Goal: Transaction & Acquisition: Obtain resource

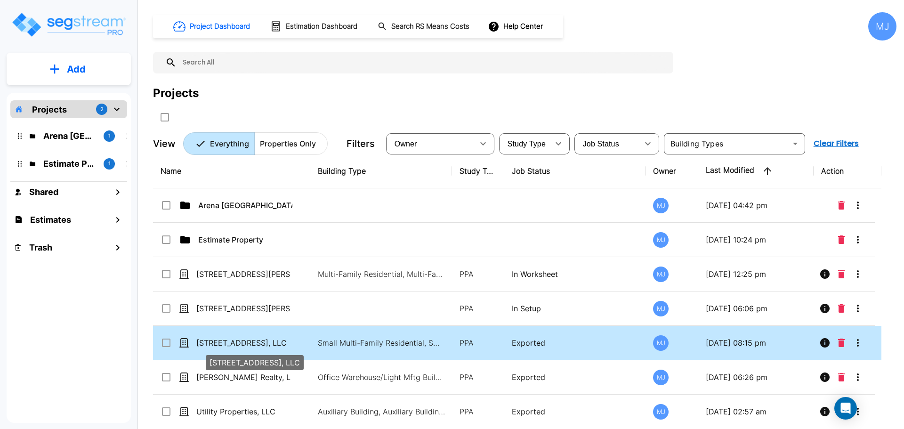
click at [255, 341] on p "[STREET_ADDRESS], LLC" at bounding box center [243, 342] width 94 height 11
checkbox input "true"
click at [255, 341] on p "[STREET_ADDRESS], LLC" at bounding box center [243, 342] width 94 height 11
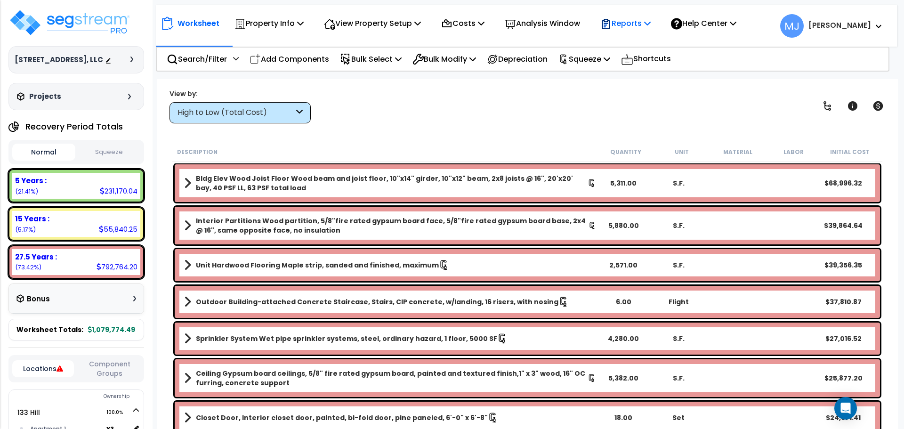
click at [649, 24] on p "Reports" at bounding box center [625, 23] width 50 height 13
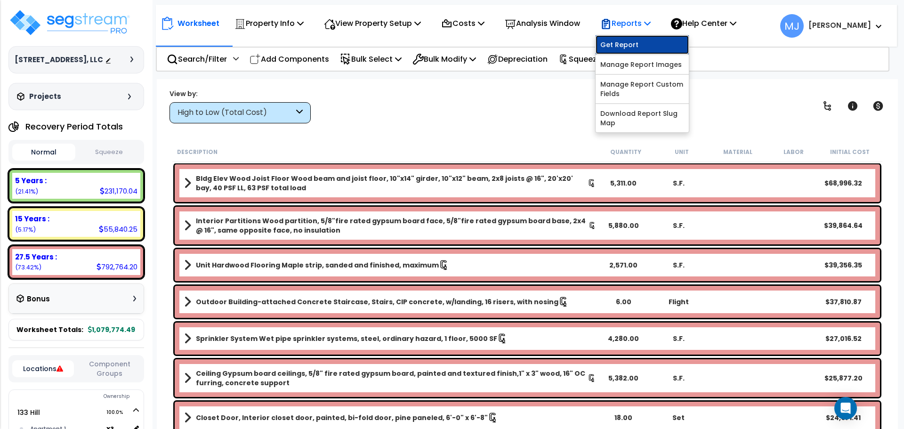
click at [647, 43] on link "Get Report" at bounding box center [642, 44] width 93 height 19
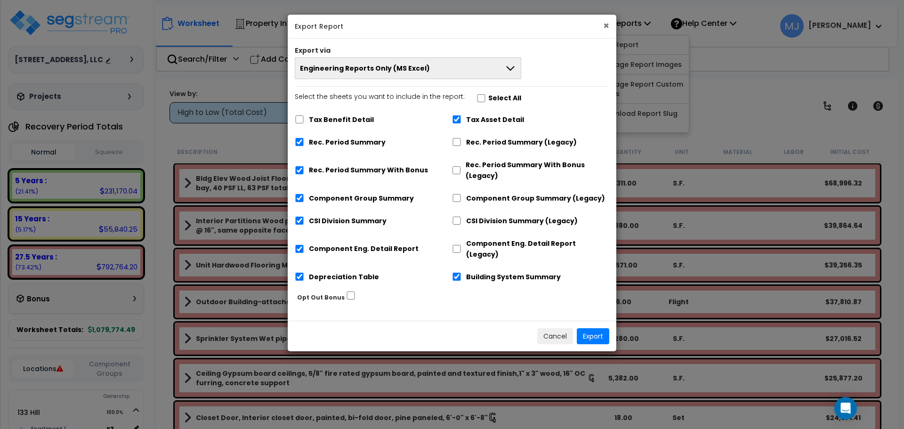
click at [607, 24] on button "×" at bounding box center [606, 26] width 6 height 10
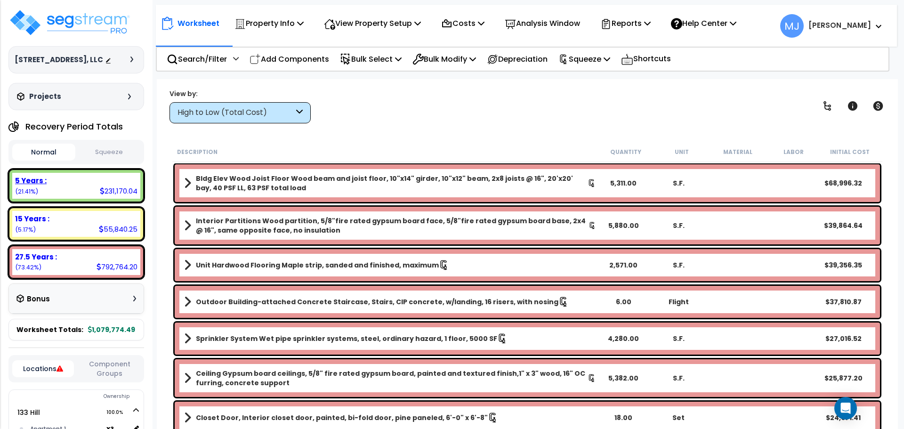
click at [90, 180] on div "5 Years :" at bounding box center [76, 181] width 122 height 10
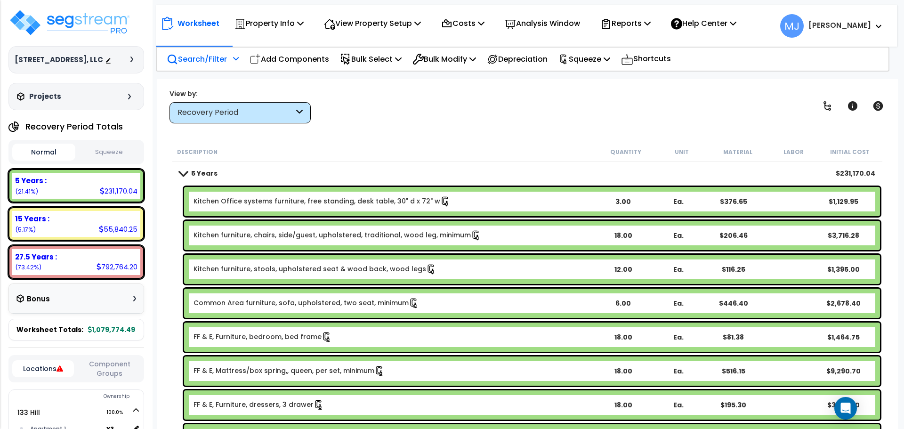
click at [211, 57] on p "Search/Filter" at bounding box center [197, 59] width 60 height 13
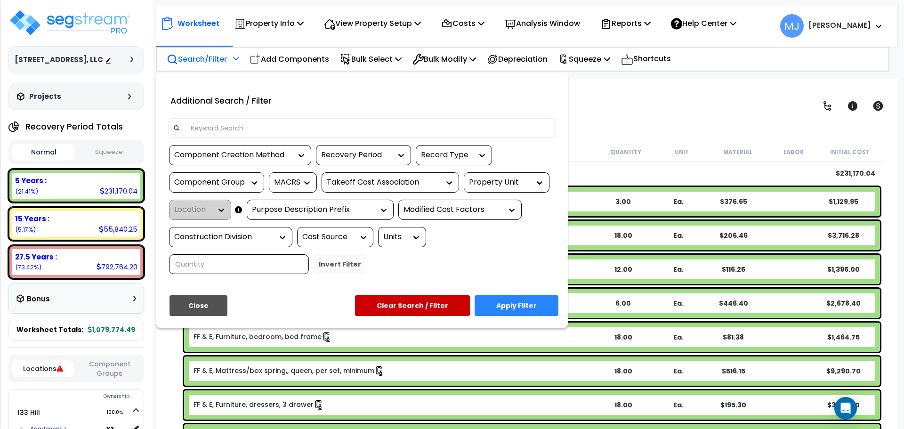
click at [237, 134] on input at bounding box center [368, 128] width 366 height 14
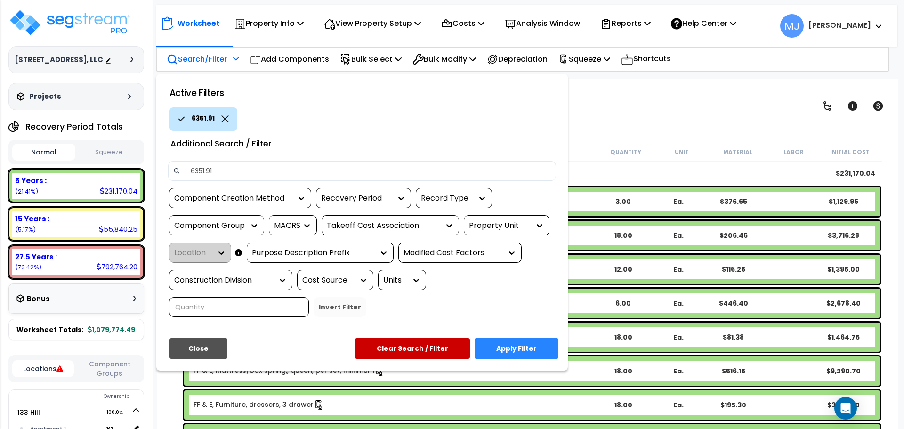
type input "6351.91"
click at [520, 350] on button "Apply Filter" at bounding box center [517, 348] width 84 height 21
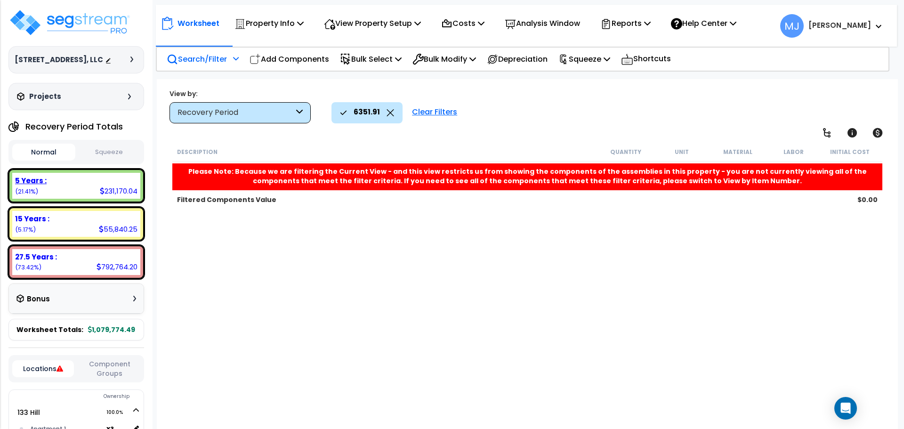
click at [67, 187] on div "5 Years : 231,170.04 (21.41%)" at bounding box center [76, 186] width 128 height 26
click at [33, 176] on b "5 Years :" at bounding box center [31, 181] width 32 height 10
click at [444, 108] on div "Clear Filters" at bounding box center [434, 112] width 55 height 21
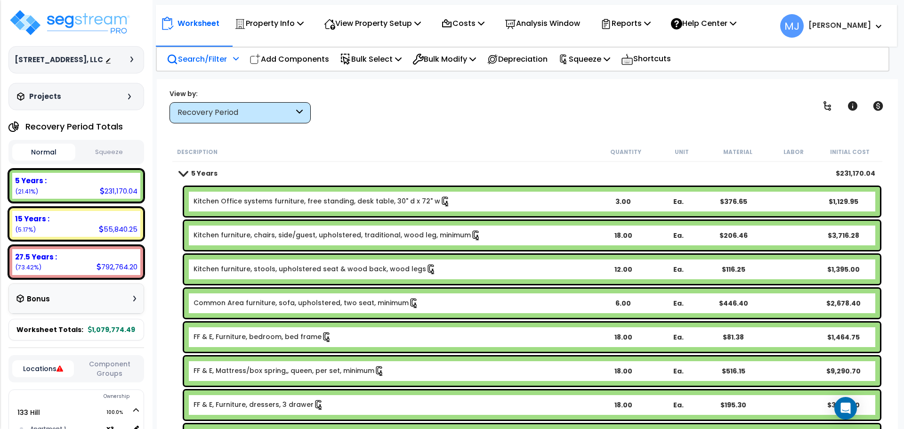
scroll to position [41, 0]
click at [603, 119] on div "View by: Recovery Period High to Low (Total Cost)" at bounding box center [527, 106] width 722 height 35
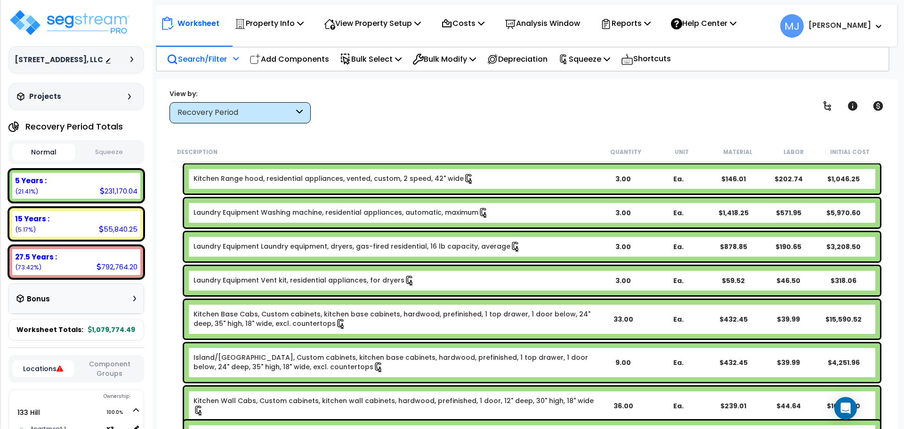
scroll to position [1491, 0]
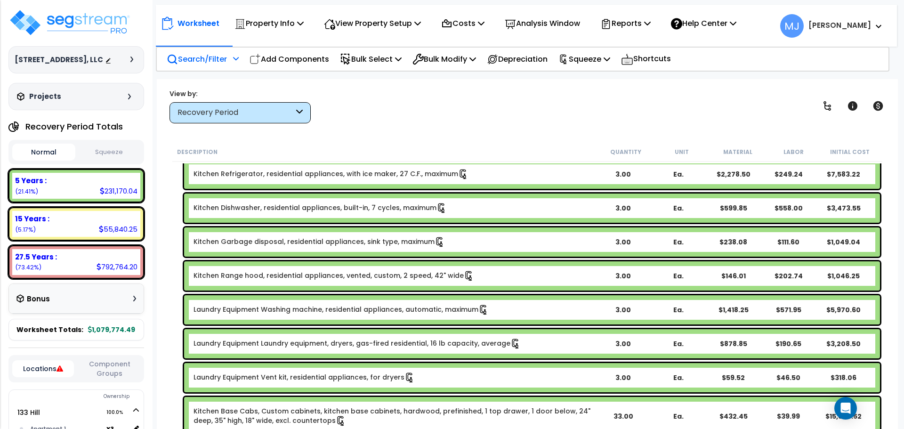
click at [116, 149] on button "Squeeze" at bounding box center [109, 152] width 63 height 16
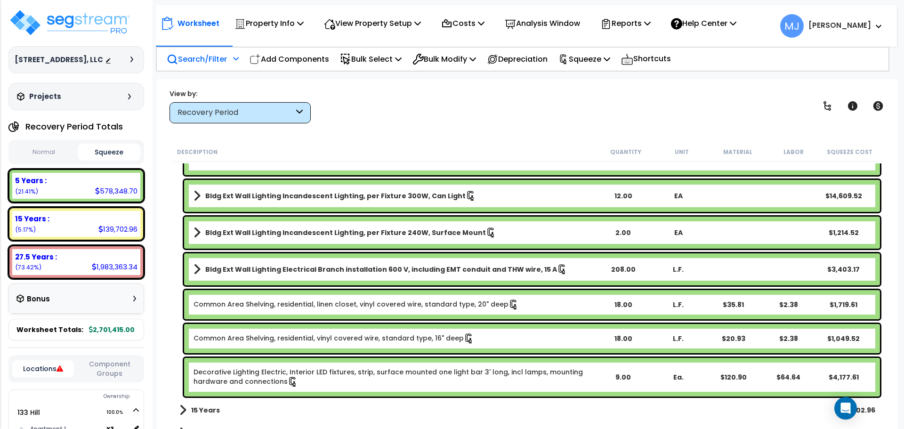
scroll to position [2668, 0]
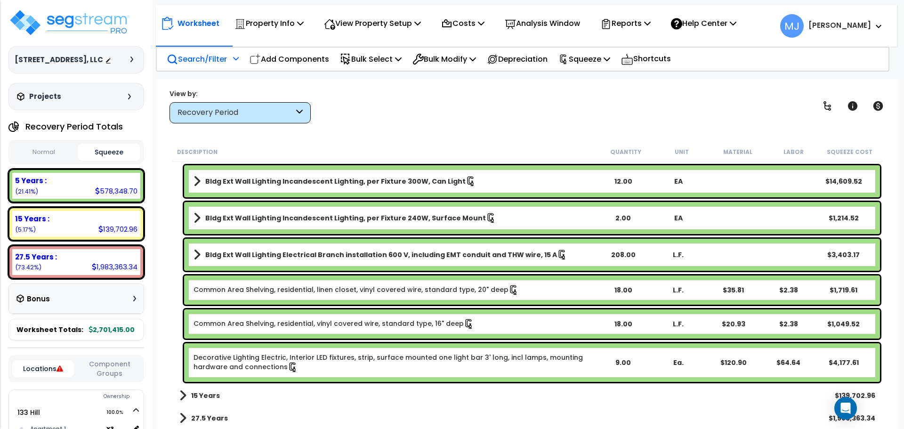
click at [206, 60] on p "Search/Filter" at bounding box center [197, 59] width 60 height 13
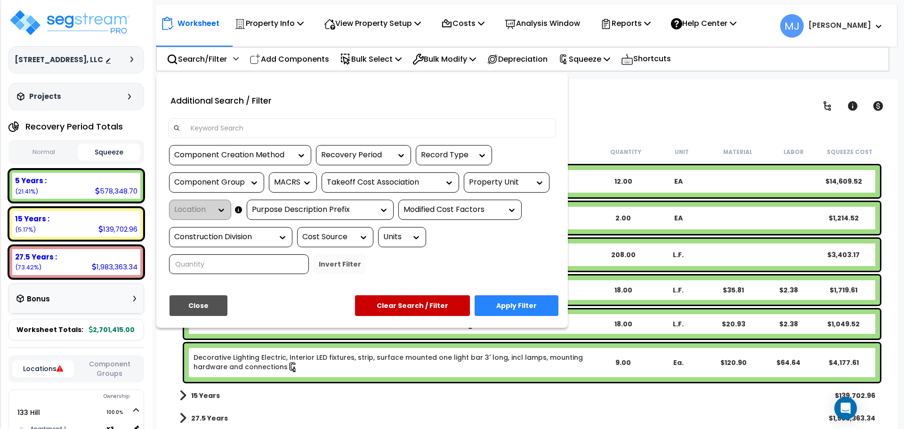
click at [230, 127] on input at bounding box center [368, 128] width 366 height 14
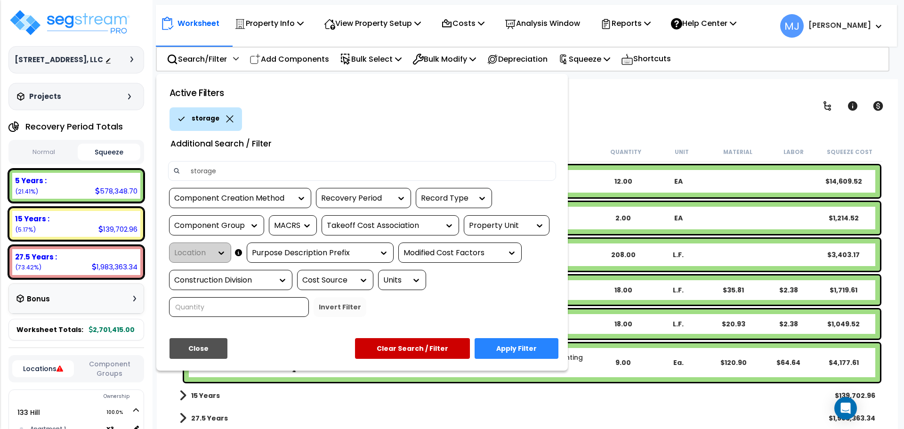
type input "storage"
click at [530, 345] on button "Apply Filter" at bounding box center [517, 348] width 84 height 21
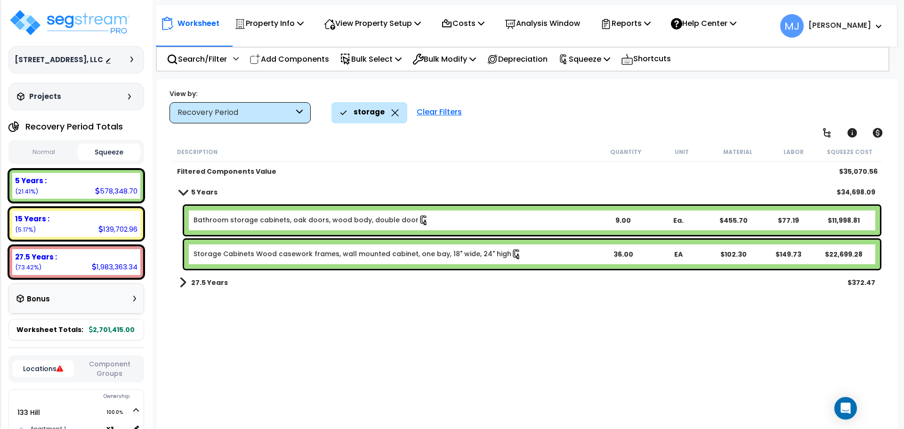
scroll to position [0, 0]
click at [637, 24] on p "Reports" at bounding box center [625, 23] width 50 height 13
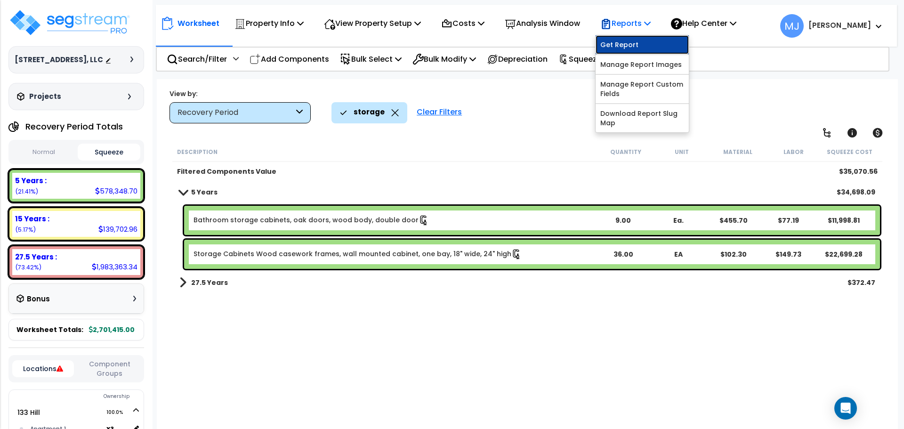
click at [648, 42] on link "Get Report" at bounding box center [642, 44] width 93 height 19
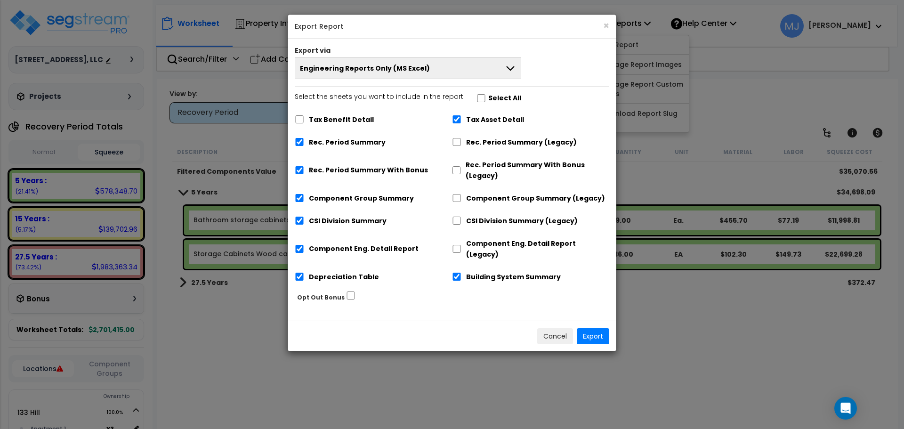
click at [511, 69] on icon at bounding box center [510, 68] width 8 height 5
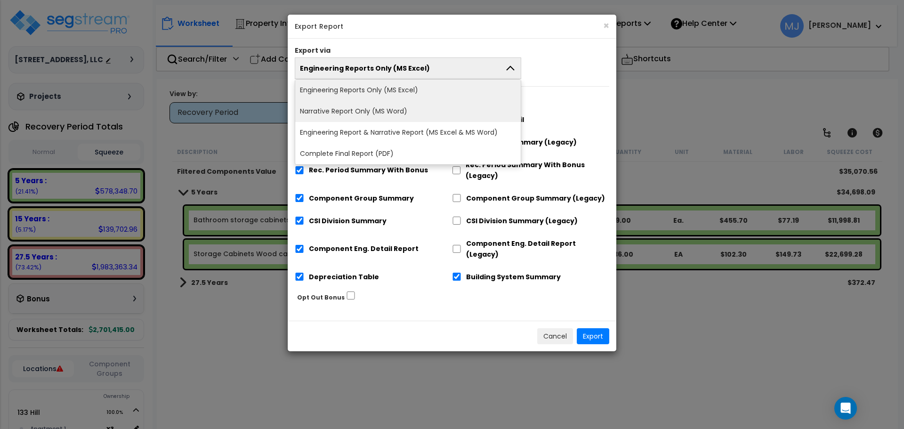
click at [397, 108] on li "Narrative Report Only (MS Word)" at bounding box center [408, 111] width 226 height 21
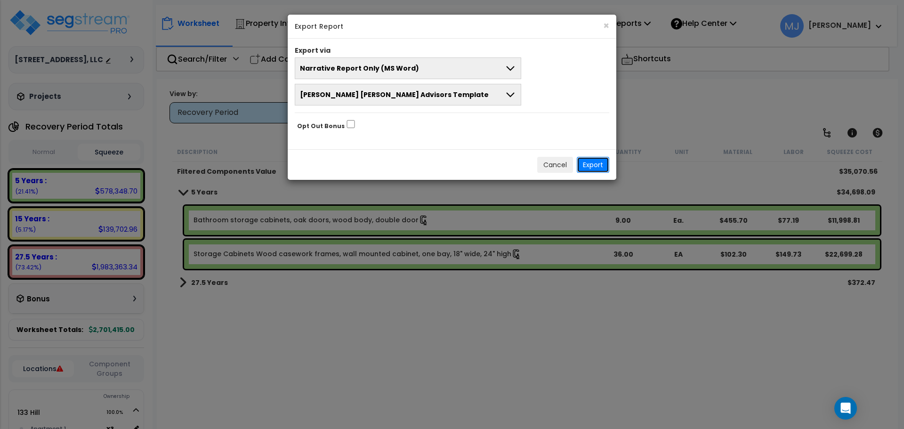
click at [591, 166] on button "Export" at bounding box center [593, 165] width 32 height 16
